Goal: Task Accomplishment & Management: Manage account settings

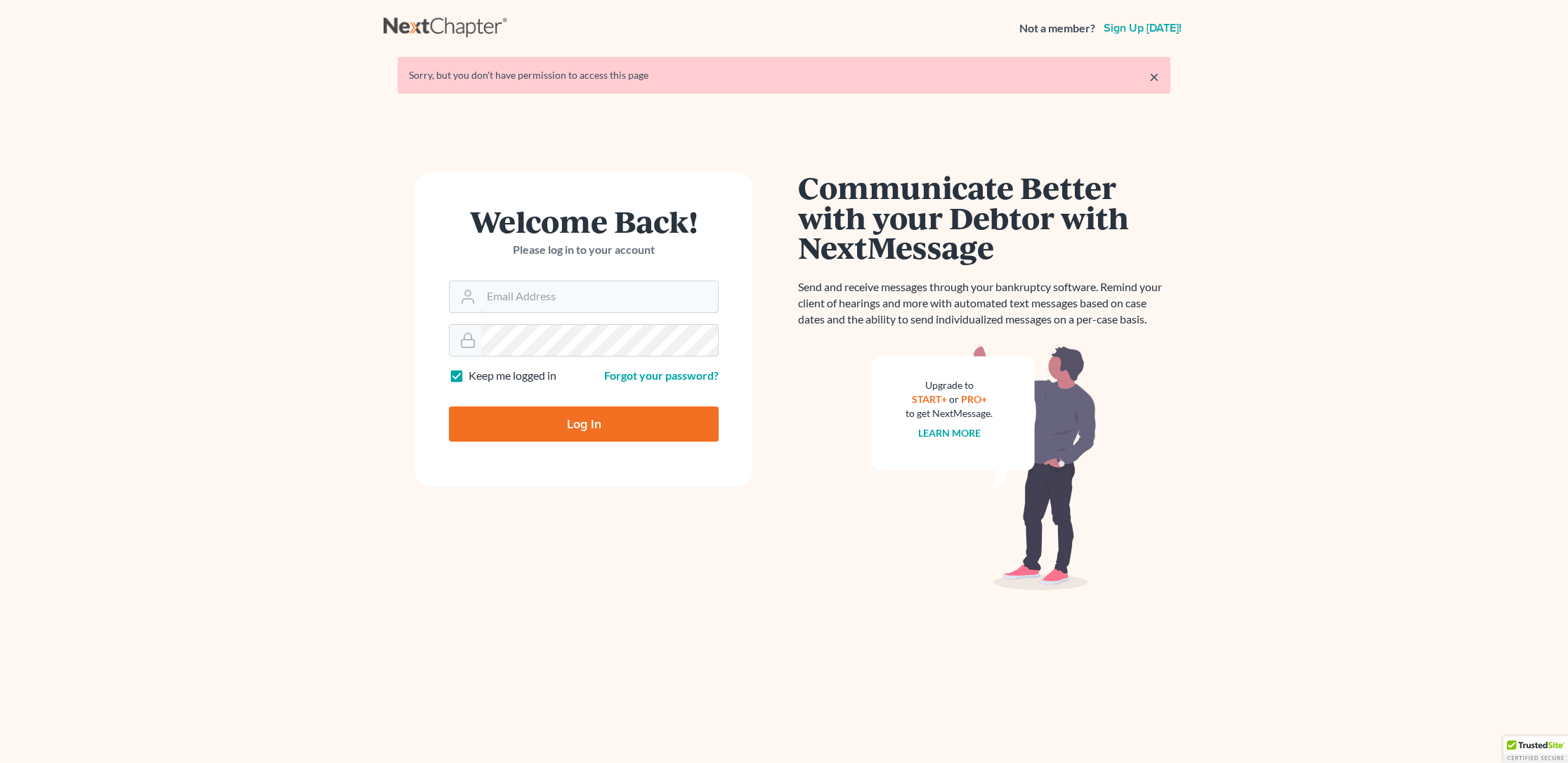
type input "[PERSON_NAME][EMAIL_ADDRESS][DOMAIN_NAME]"
click at [578, 424] on input "Log In" at bounding box center [583, 423] width 270 height 35
type input "Thinking..."
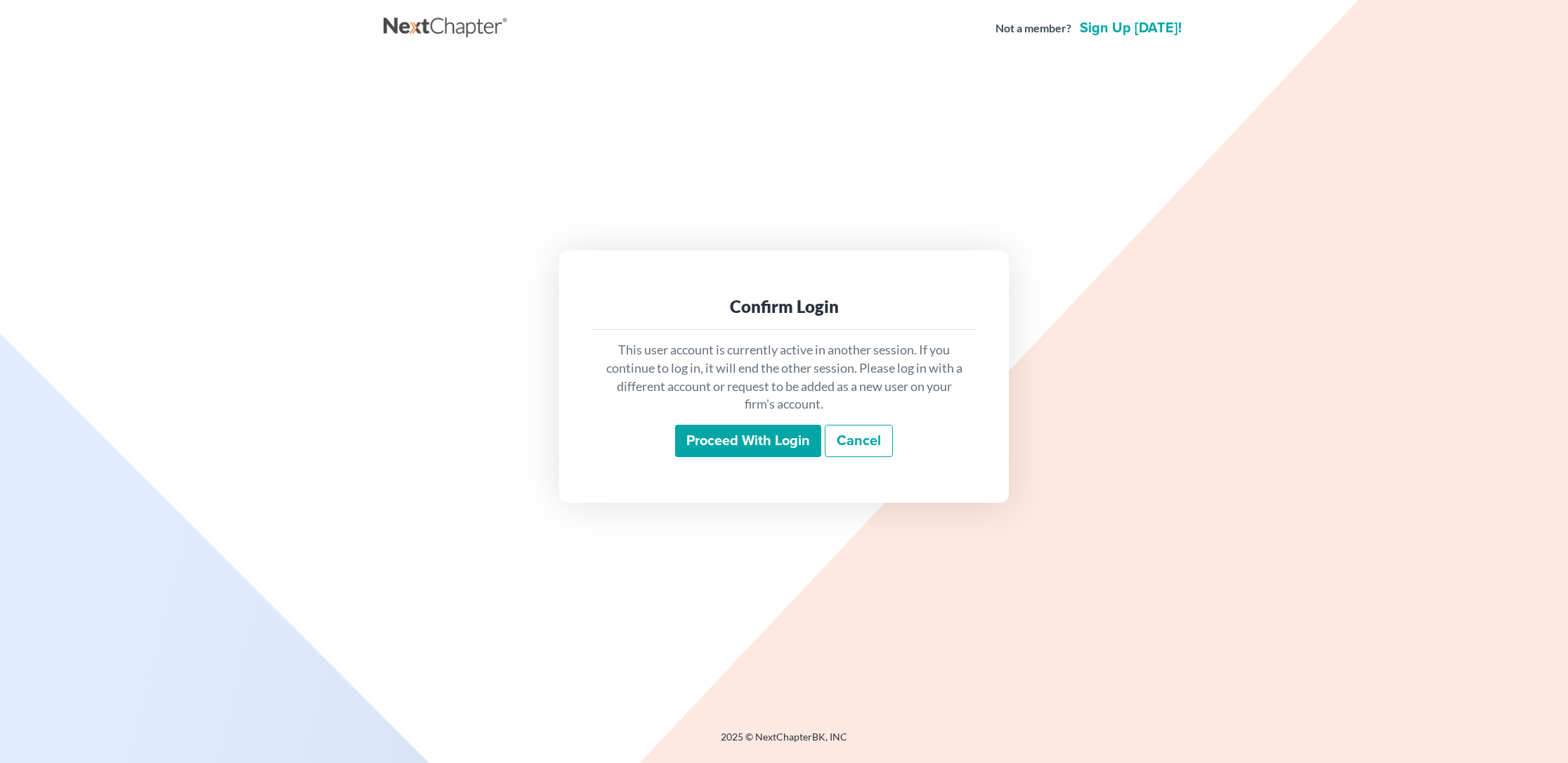
click at [736, 434] on input "Proceed with login" at bounding box center [748, 441] width 147 height 32
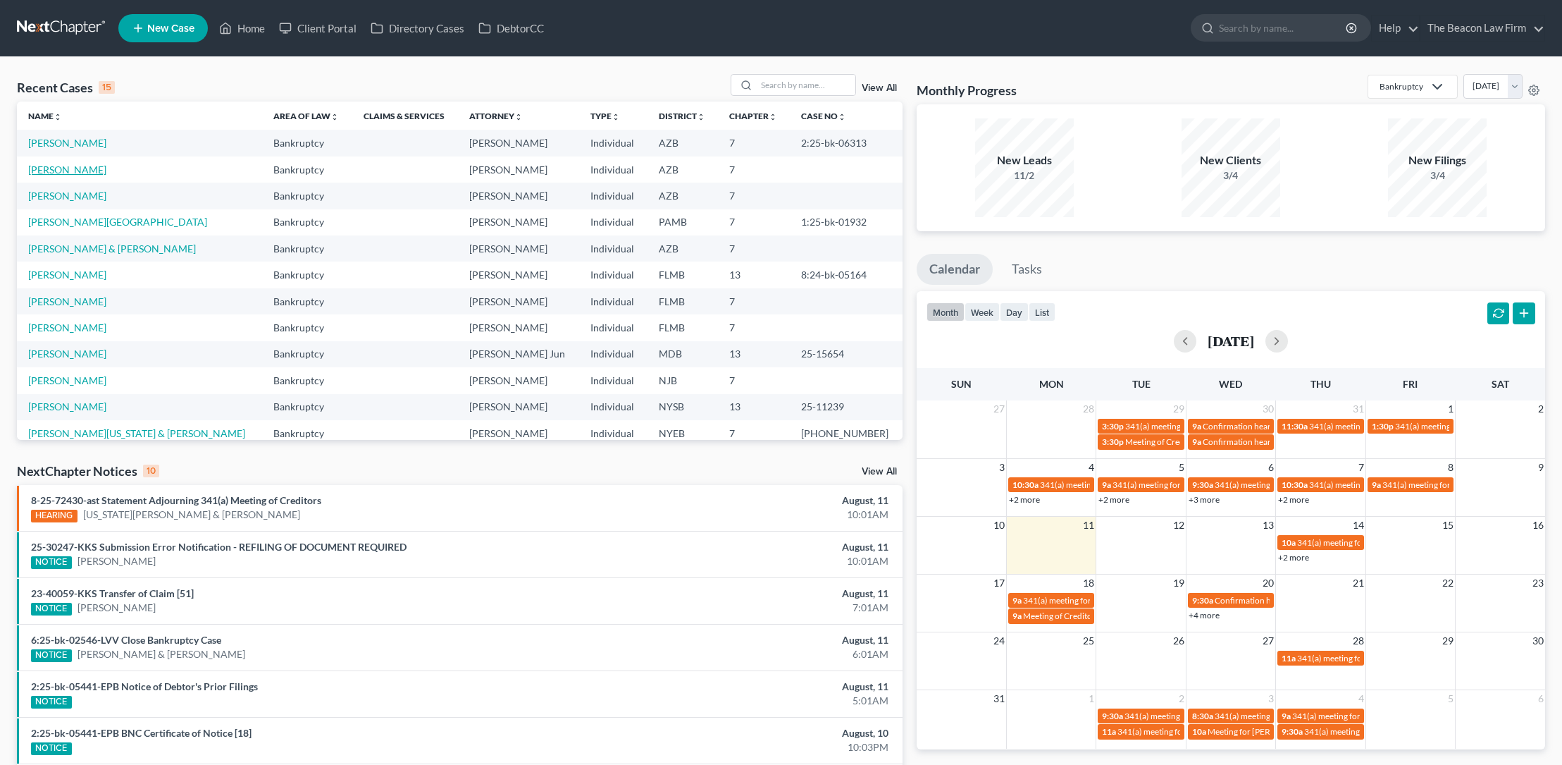
click at [79, 168] on link "Darnell, Novilla" at bounding box center [67, 169] width 78 height 12
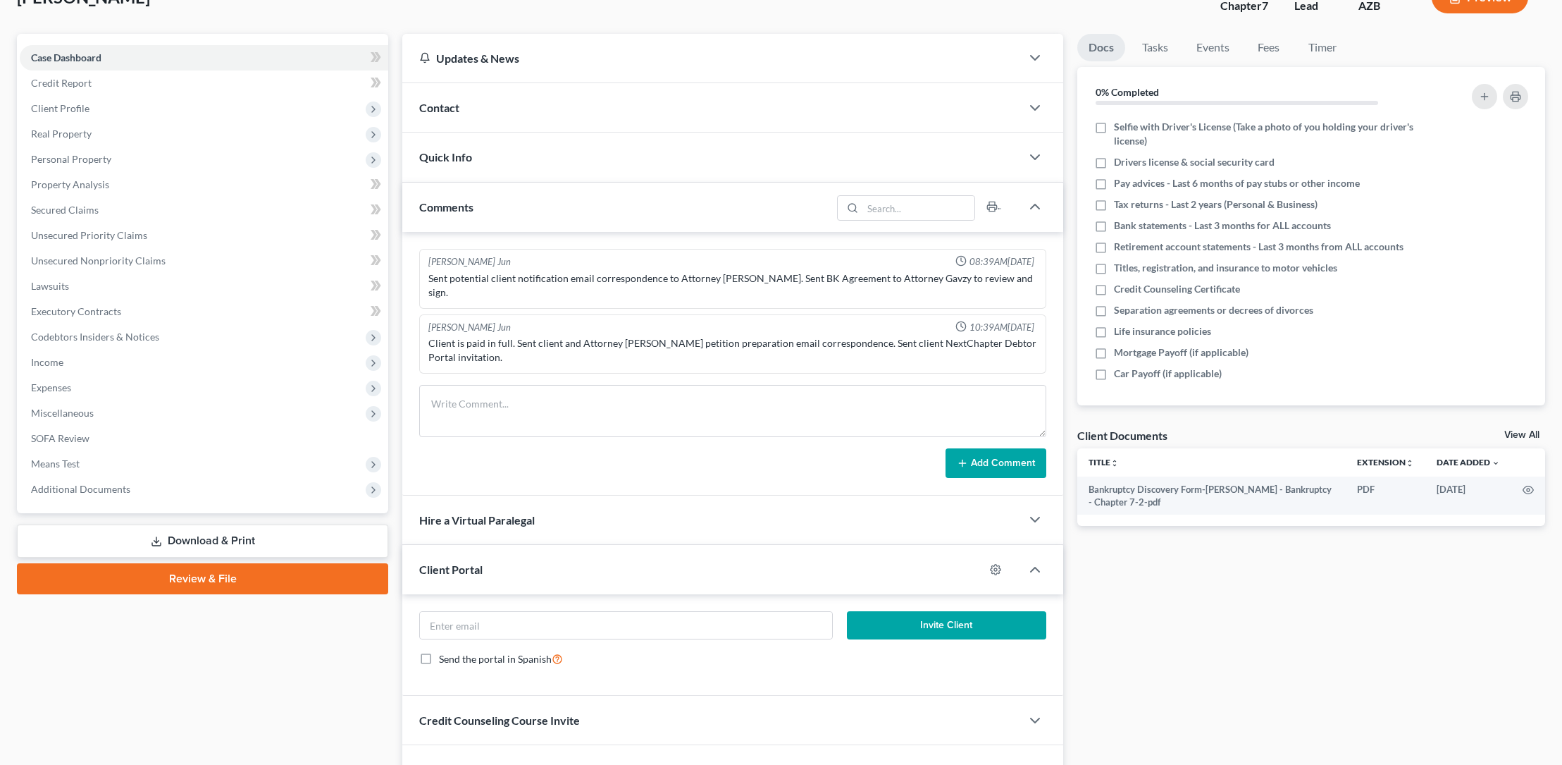
scroll to position [102, 0]
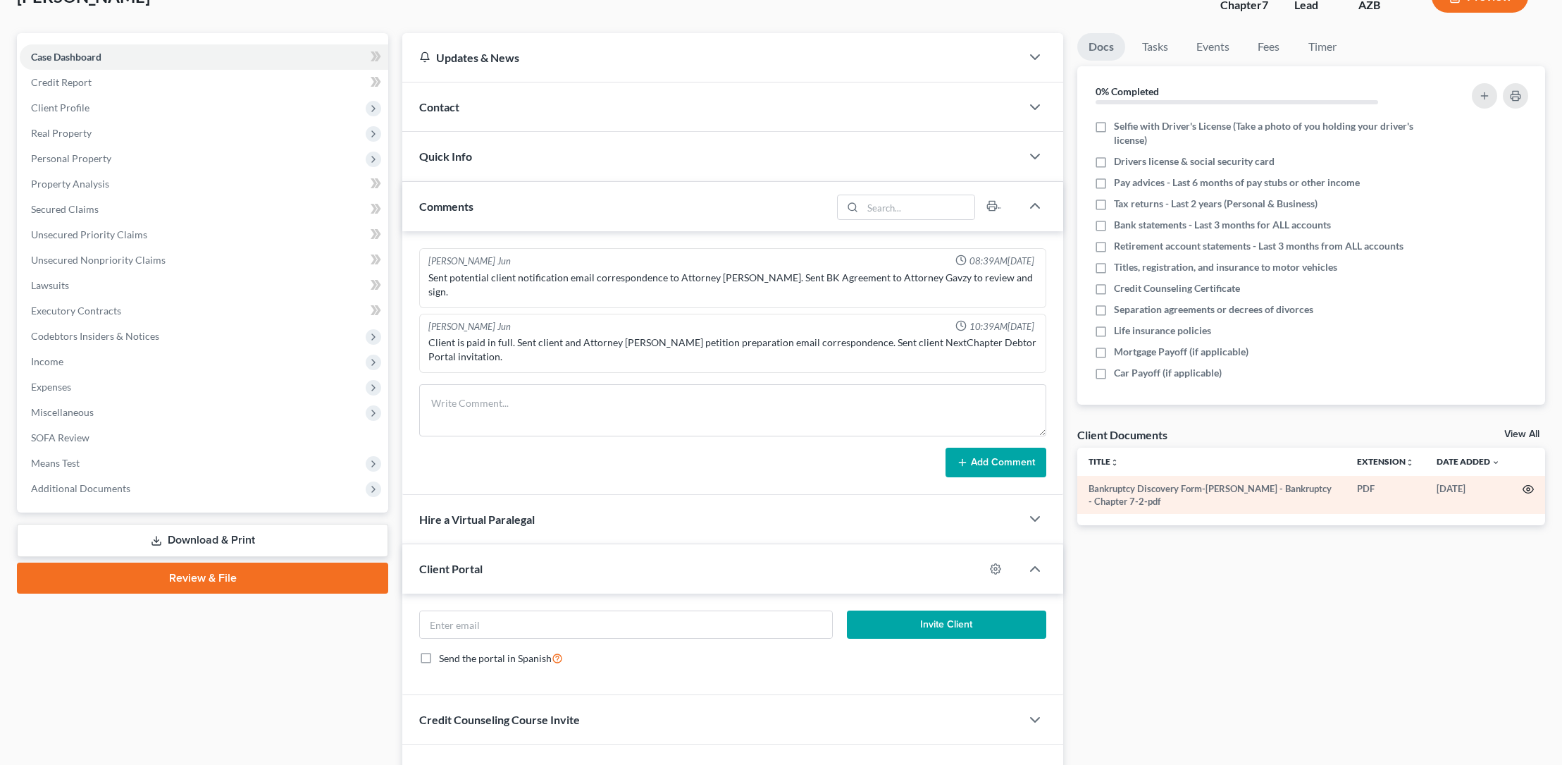
click at [1528, 488] on circle "button" at bounding box center [1528, 489] width 3 height 3
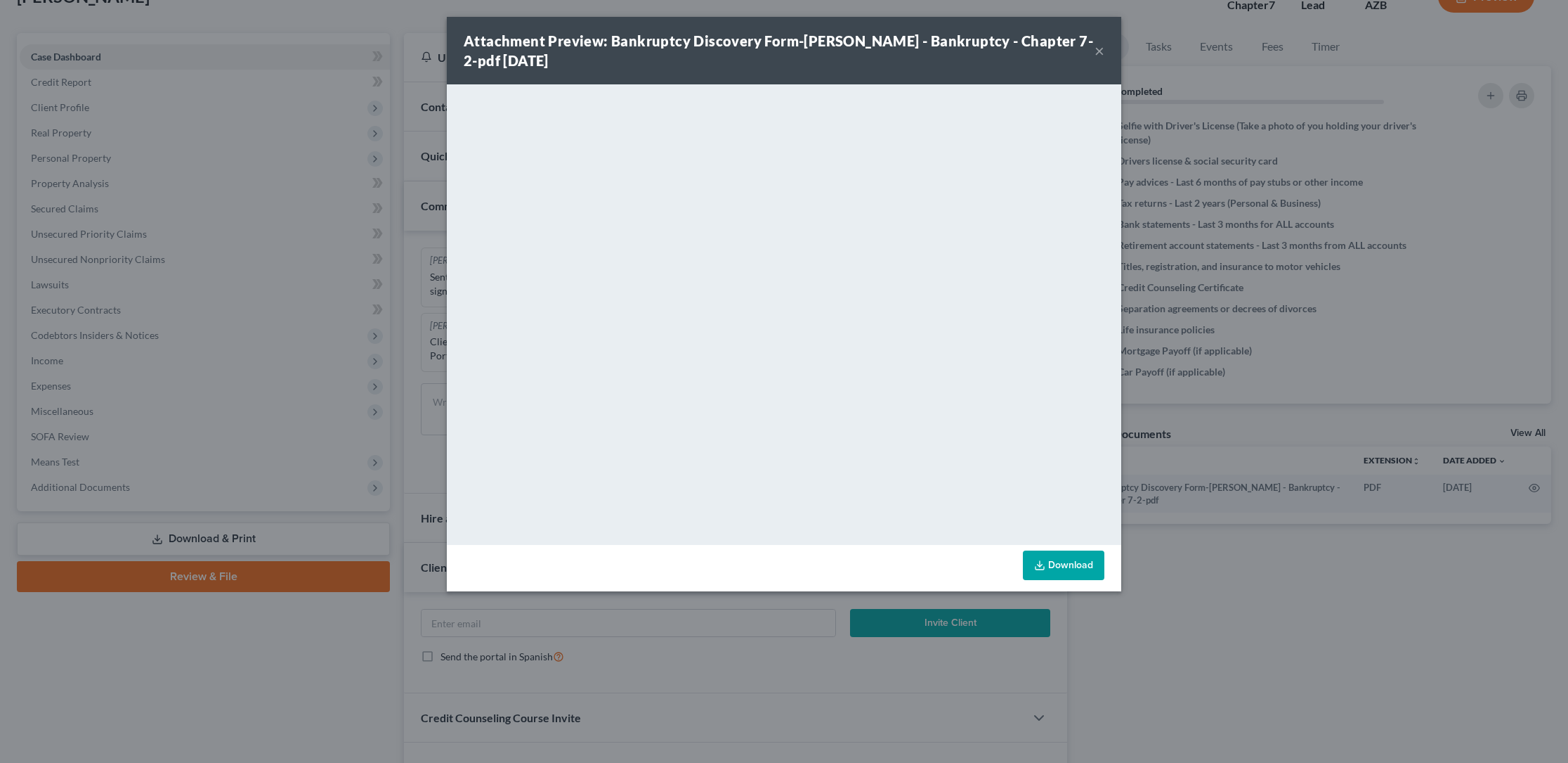
click at [1101, 51] on button "×" at bounding box center [1099, 50] width 10 height 17
